Goal: Task Accomplishment & Management: Manage account settings

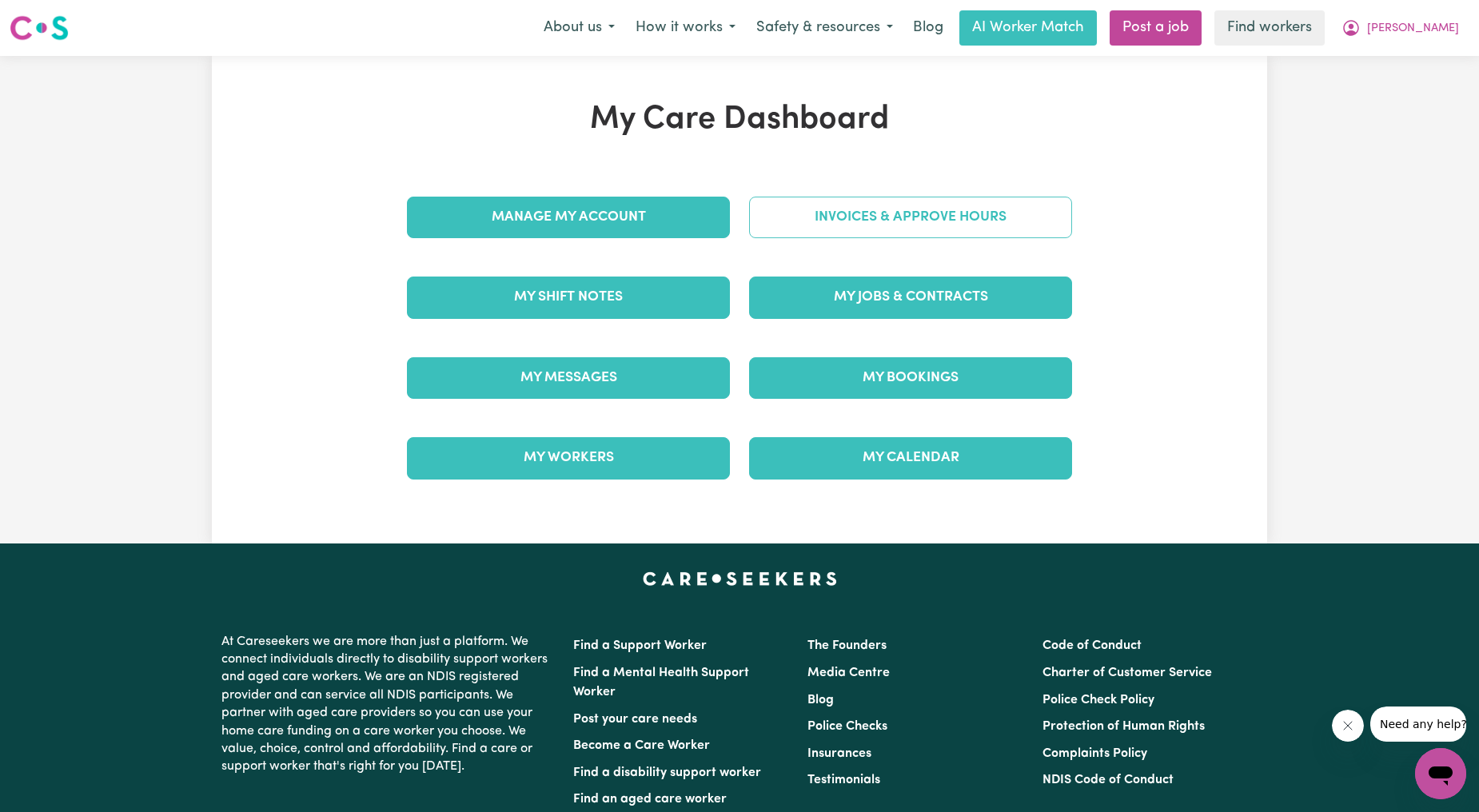
click at [847, 228] on link "Invoices & Approve Hours" at bounding box center [910, 217] width 323 height 42
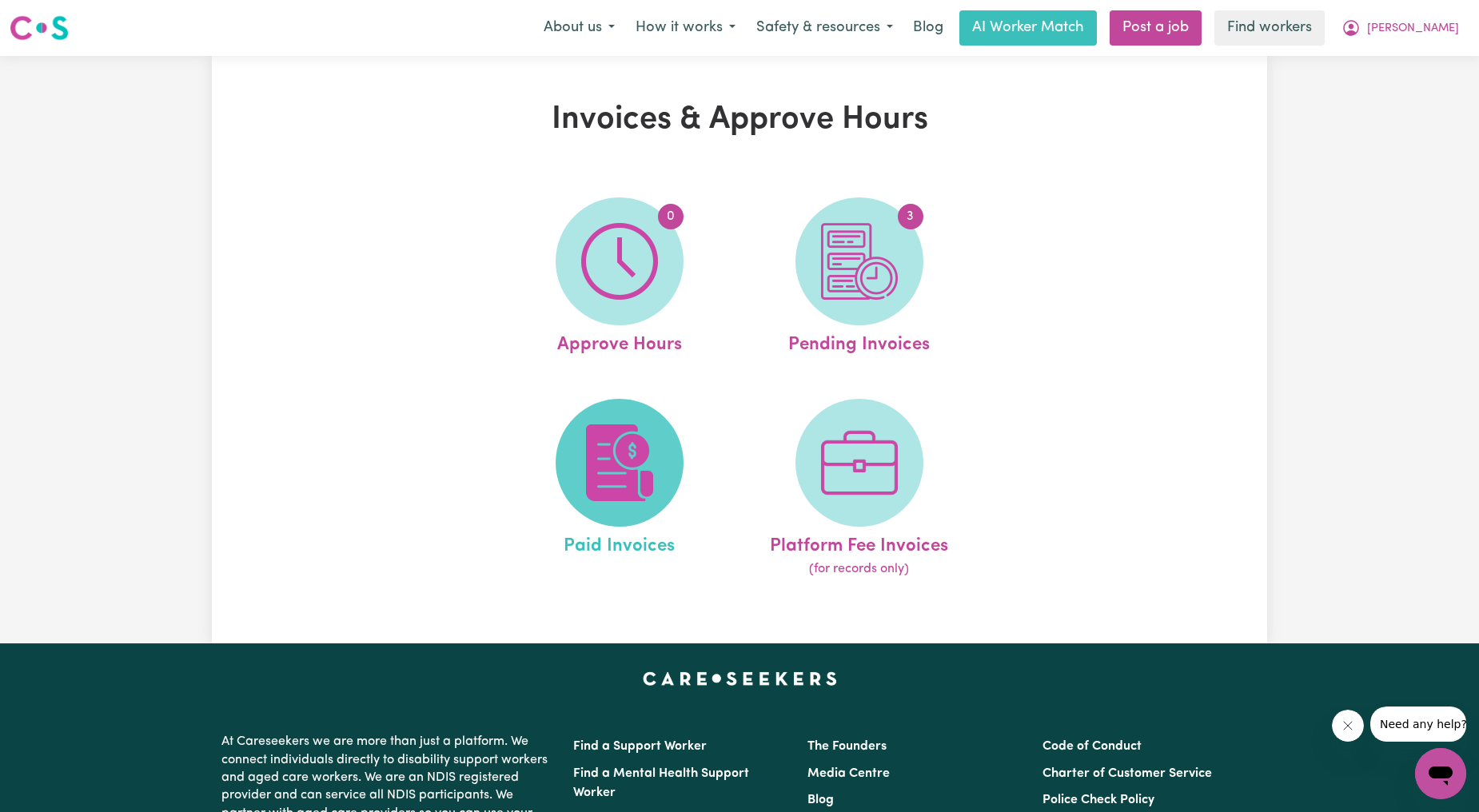
click at [588, 468] on img at bounding box center [620, 462] width 77 height 77
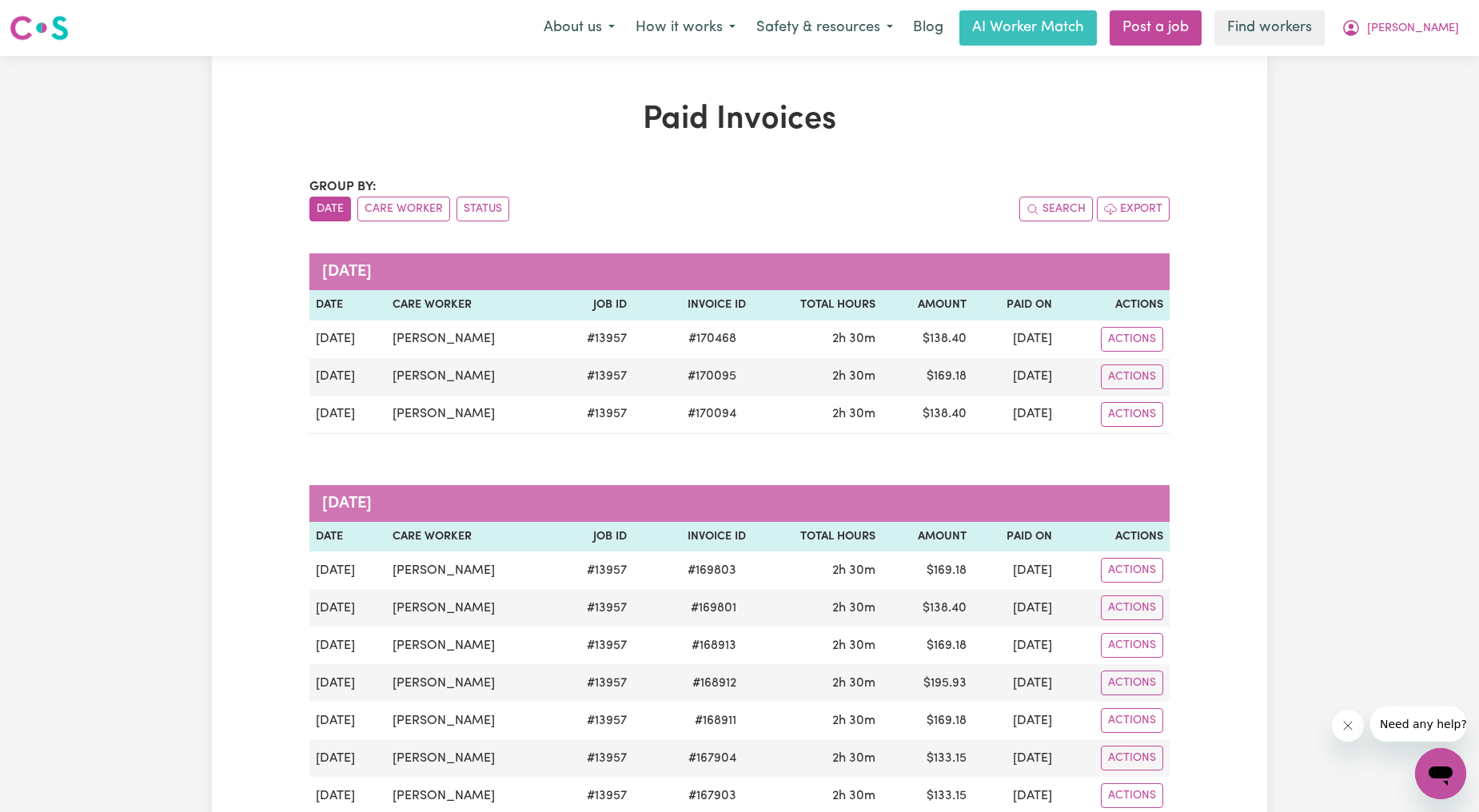
click at [1401, 48] on nav "Menu About us How it works Safety & resources Blog AI Worker Match Post a job F…" at bounding box center [739, 28] width 1479 height 56
click at [1432, 27] on span "[PERSON_NAME]" at bounding box center [1412, 29] width 92 height 18
drag, startPoint x: 1432, startPoint y: 38, endPoint x: 1412, endPoint y: 94, distance: 59.5
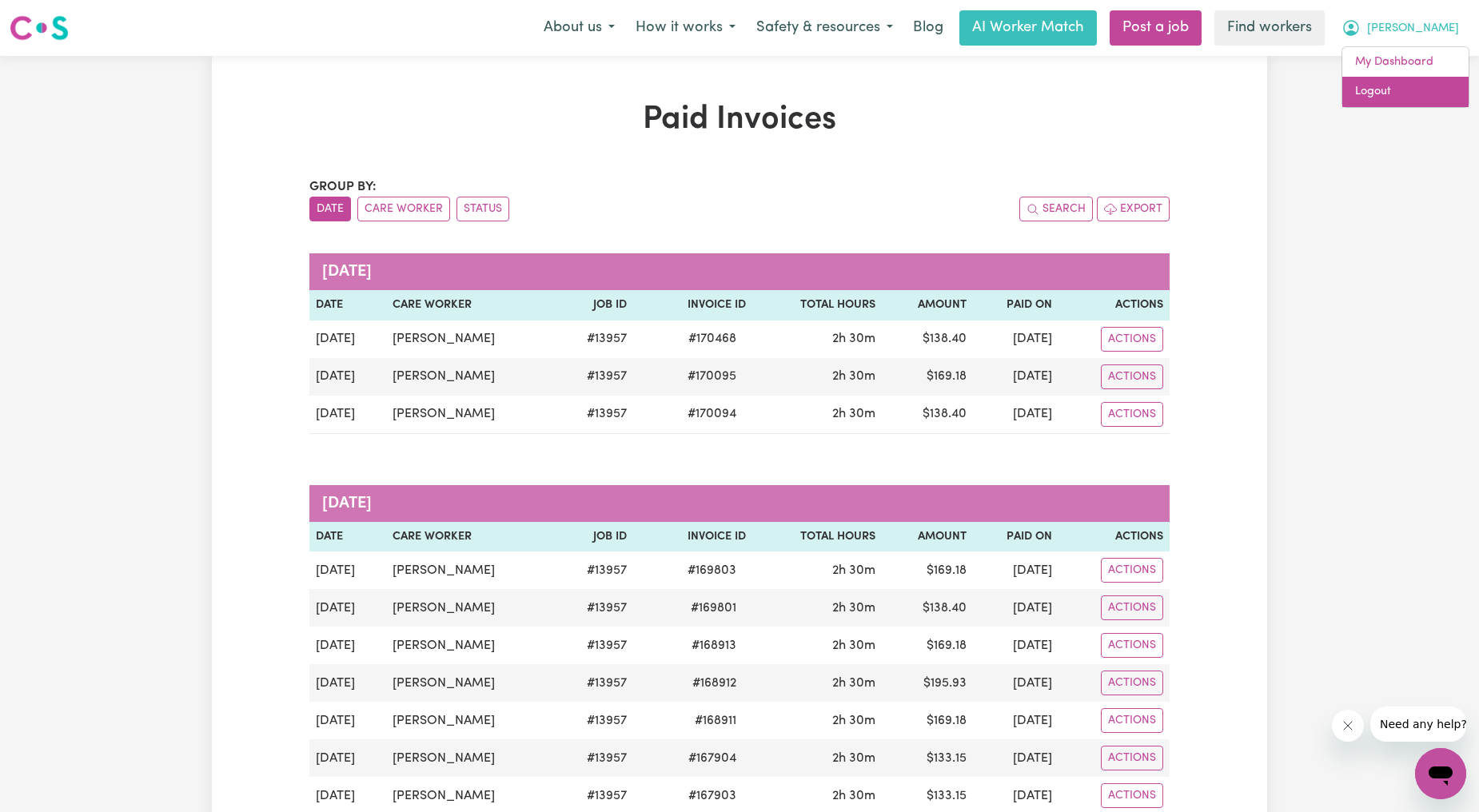
click at [1412, 94] on link "Logout" at bounding box center [1406, 92] width 127 height 31
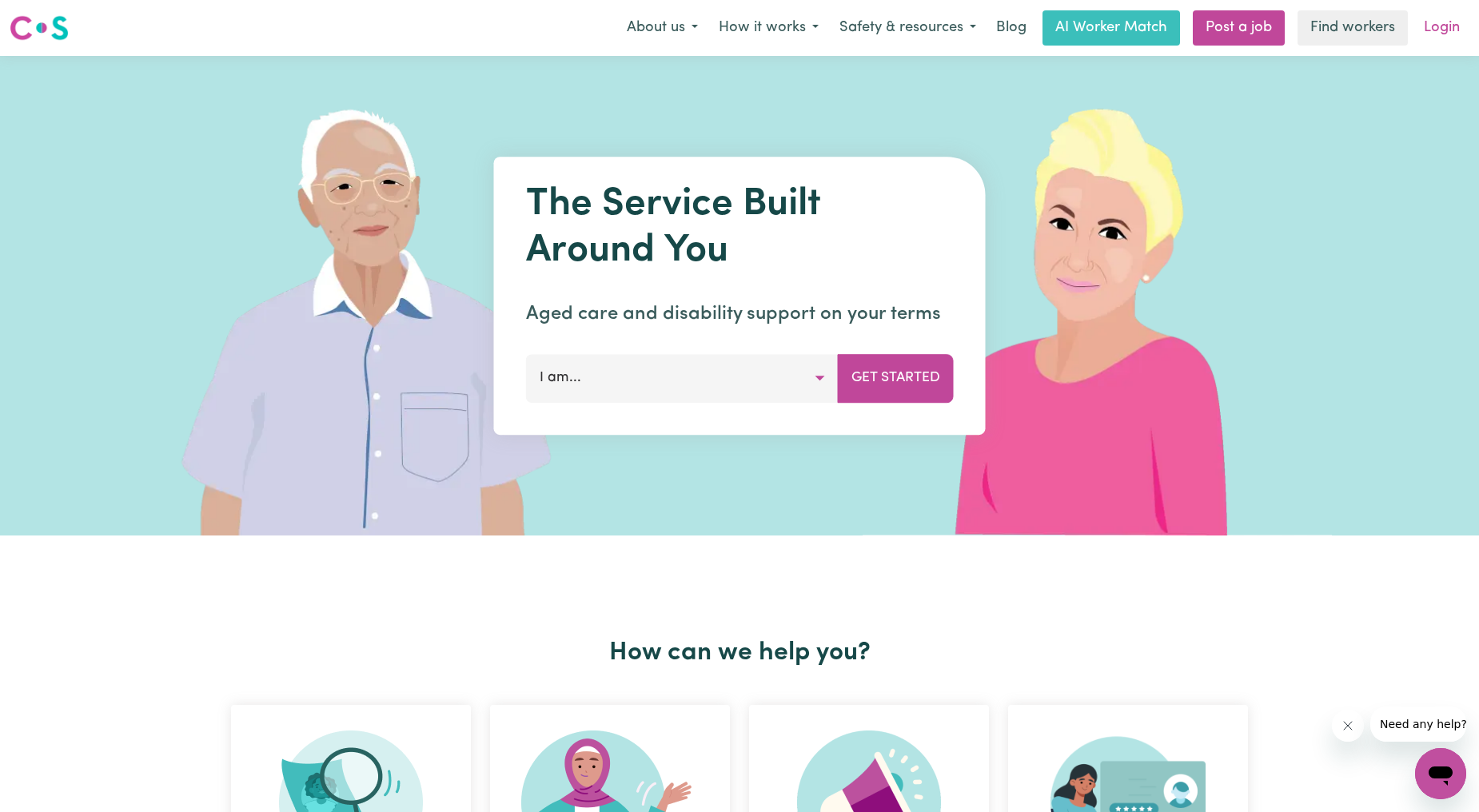
click at [1449, 16] on link "Login" at bounding box center [1442, 28] width 55 height 35
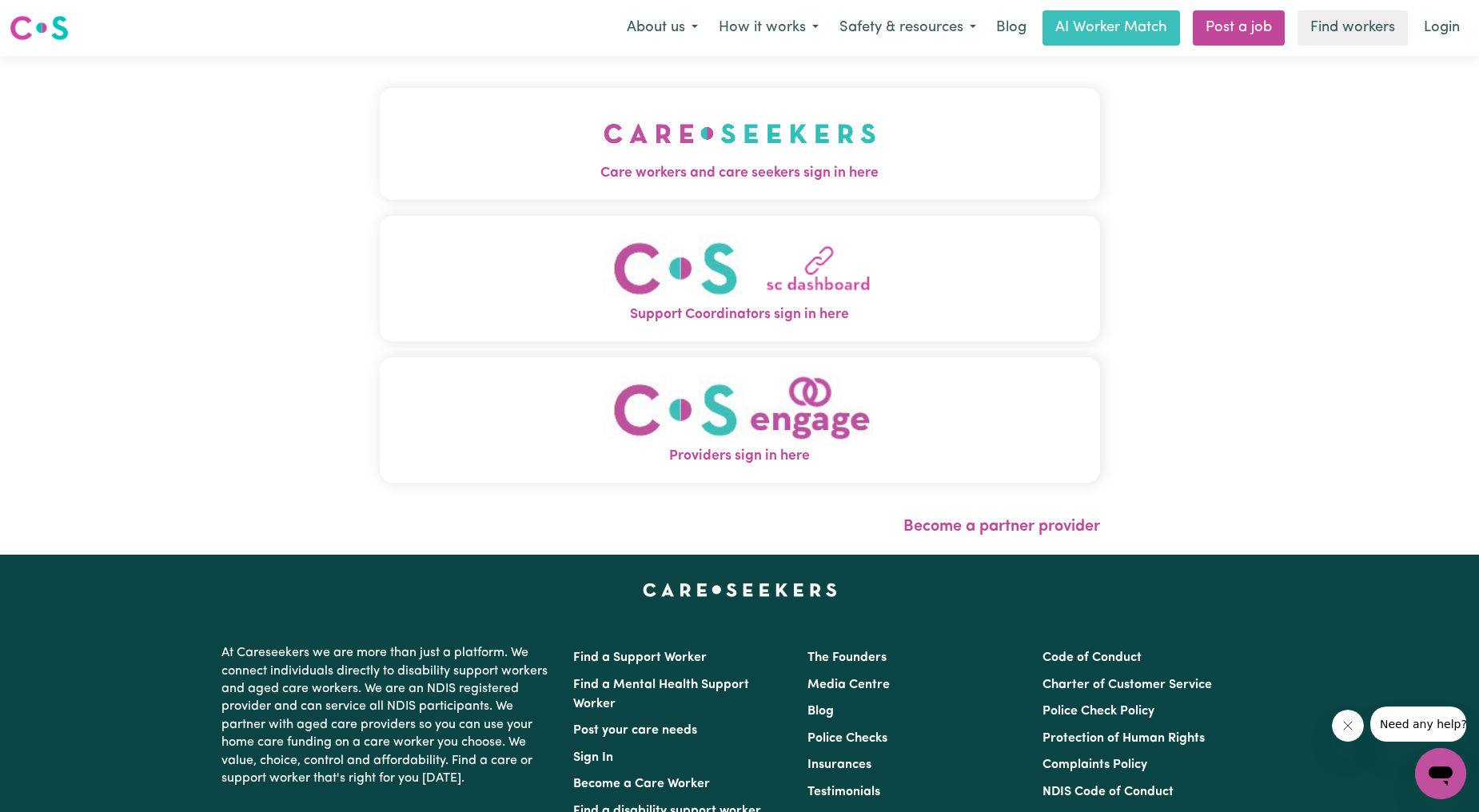
click at [699, 144] on img "Care workers and care seekers sign in here" at bounding box center [740, 133] width 273 height 59
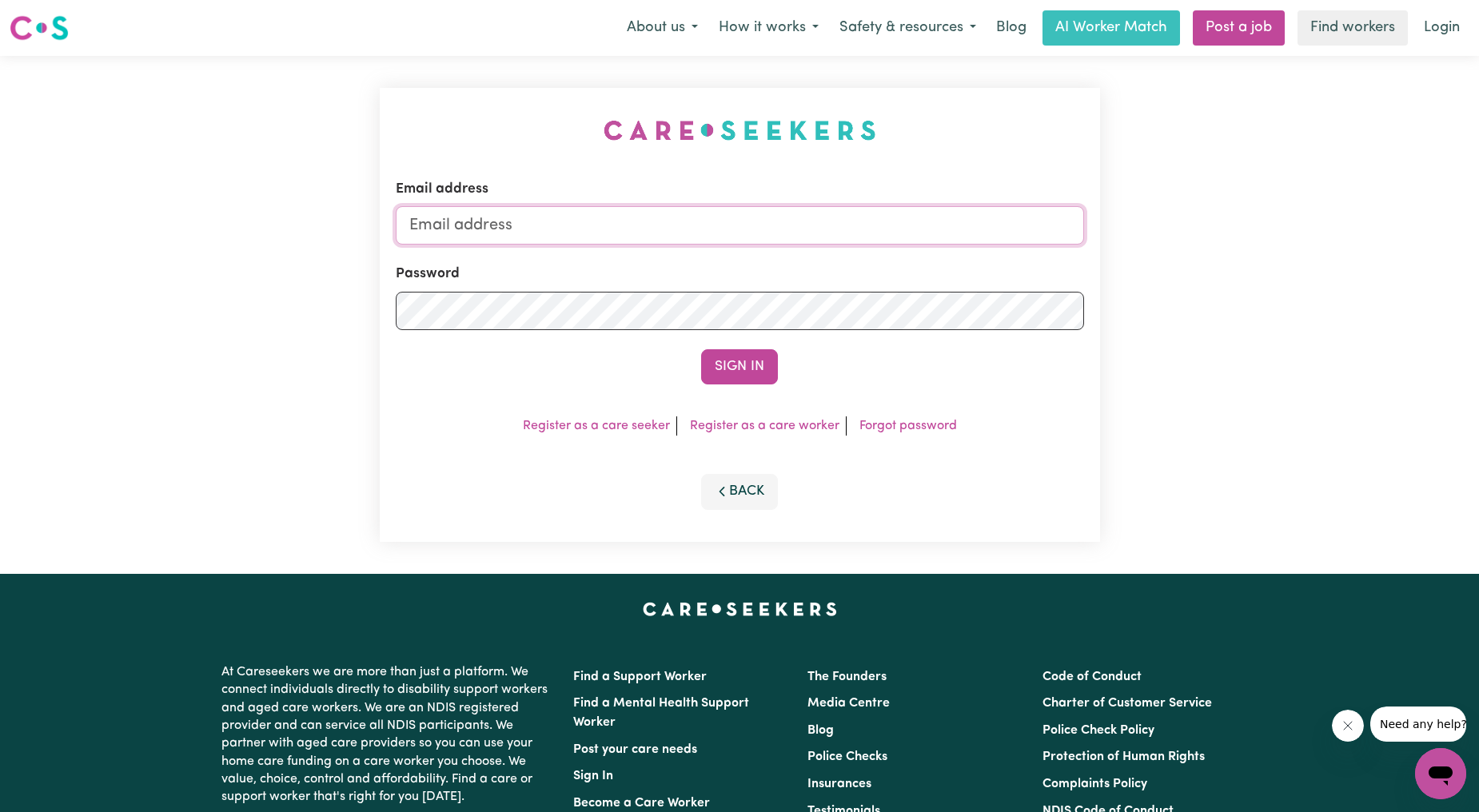
click at [734, 228] on input "Email address" at bounding box center [740, 225] width 688 height 38
drag, startPoint x: 490, startPoint y: 236, endPoint x: 835, endPoint y: 272, distance: 346.9
click at [835, 273] on form "Email address [EMAIL_ADDRESS][PERSON_NAME][DOMAIN_NAME] Password Sign In" at bounding box center [740, 282] width 688 height 205
type input "superuser~[EMAIL_ADDRESS][DOMAIN_NAME]"
click at [748, 363] on button "Sign In" at bounding box center [739, 367] width 77 height 35
